Goal: Information Seeking & Learning: Understand process/instructions

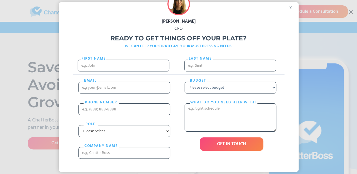
click at [291, 11] on div "x" at bounding box center [292, 6] width 13 height 8
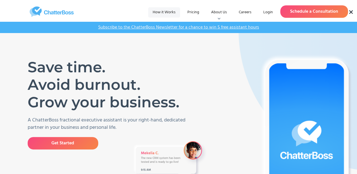
click at [163, 13] on link "How it Works" at bounding box center [164, 12] width 32 height 10
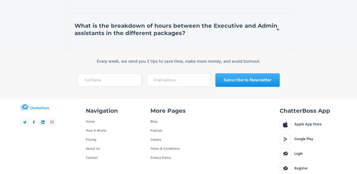
scroll to position [2669, 0]
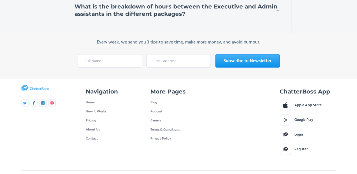
click at [175, 125] on link "Terms & Conditions" at bounding box center [164, 129] width 29 height 9
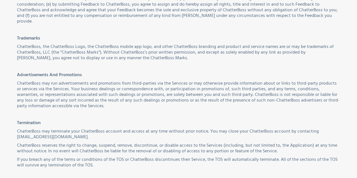
scroll to position [1223, 0]
